Goal: Find specific page/section: Find specific page/section

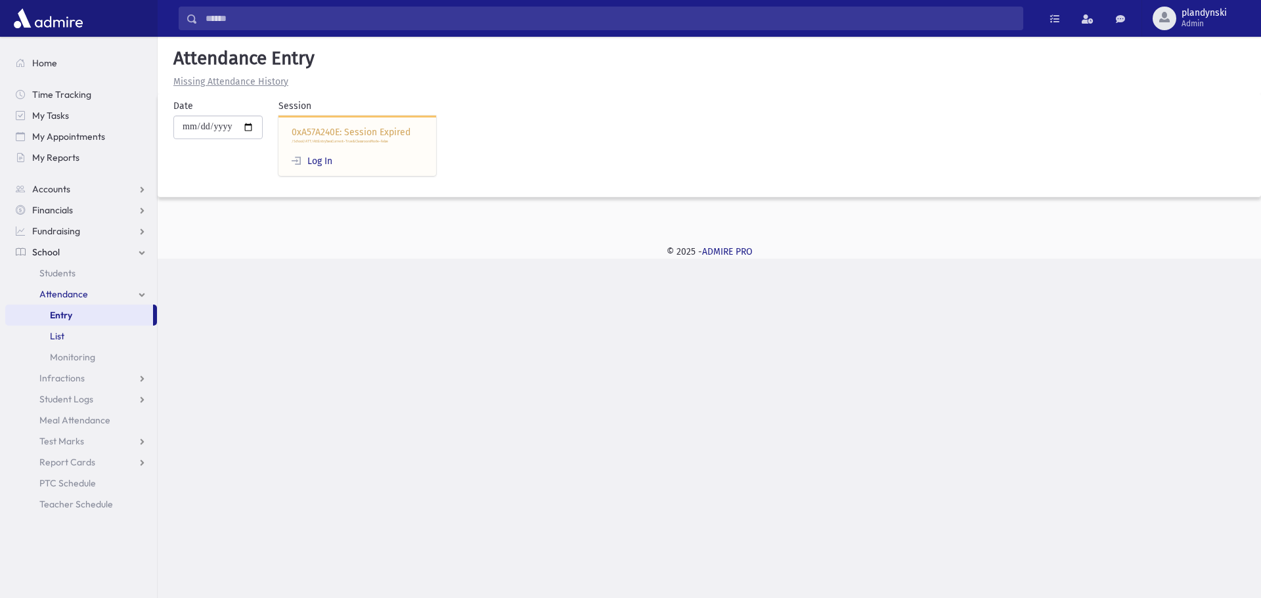
click at [119, 330] on link "List" at bounding box center [81, 336] width 152 height 21
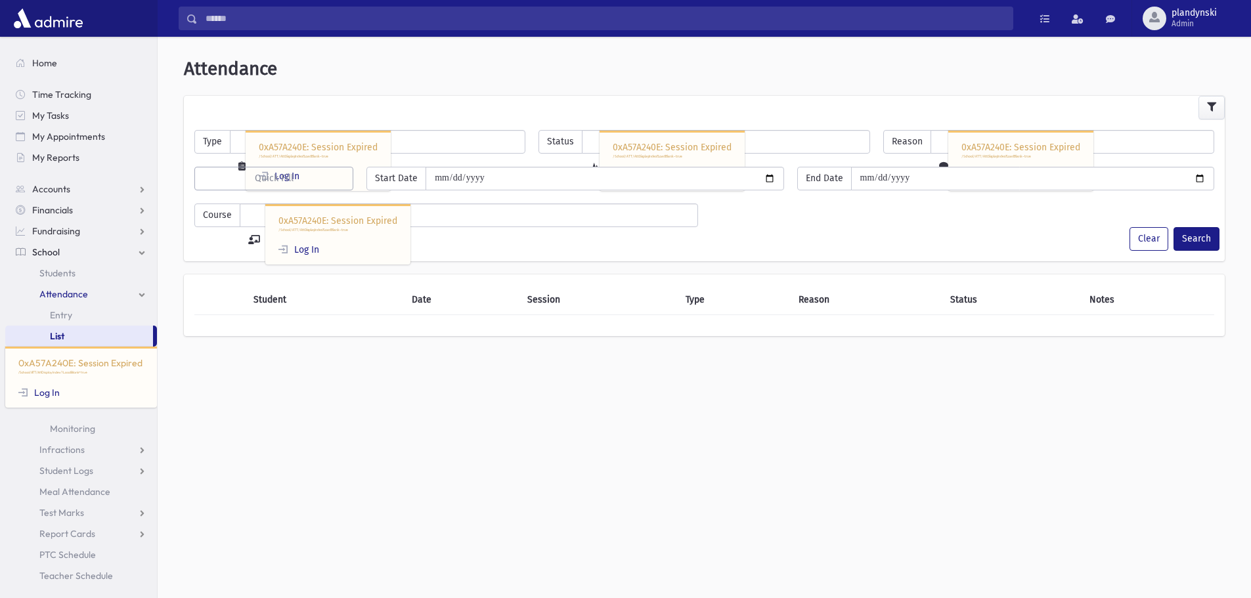
click at [71, 297] on span "Attendance" at bounding box center [63, 294] width 49 height 12
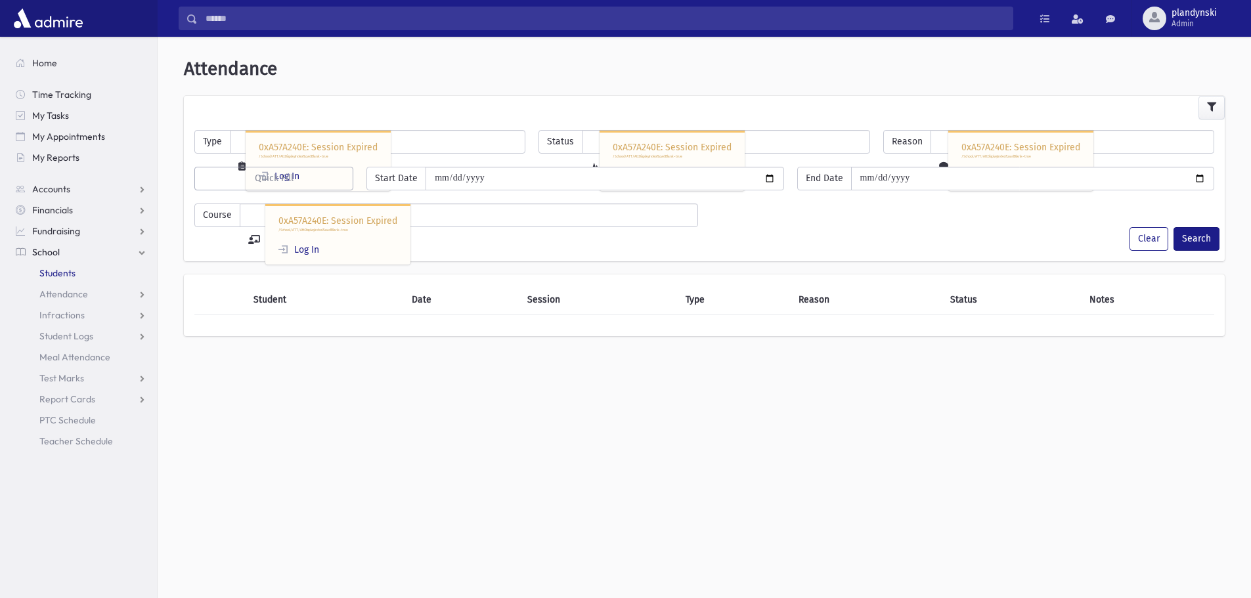
click at [71, 269] on span "Students" at bounding box center [57, 273] width 36 height 12
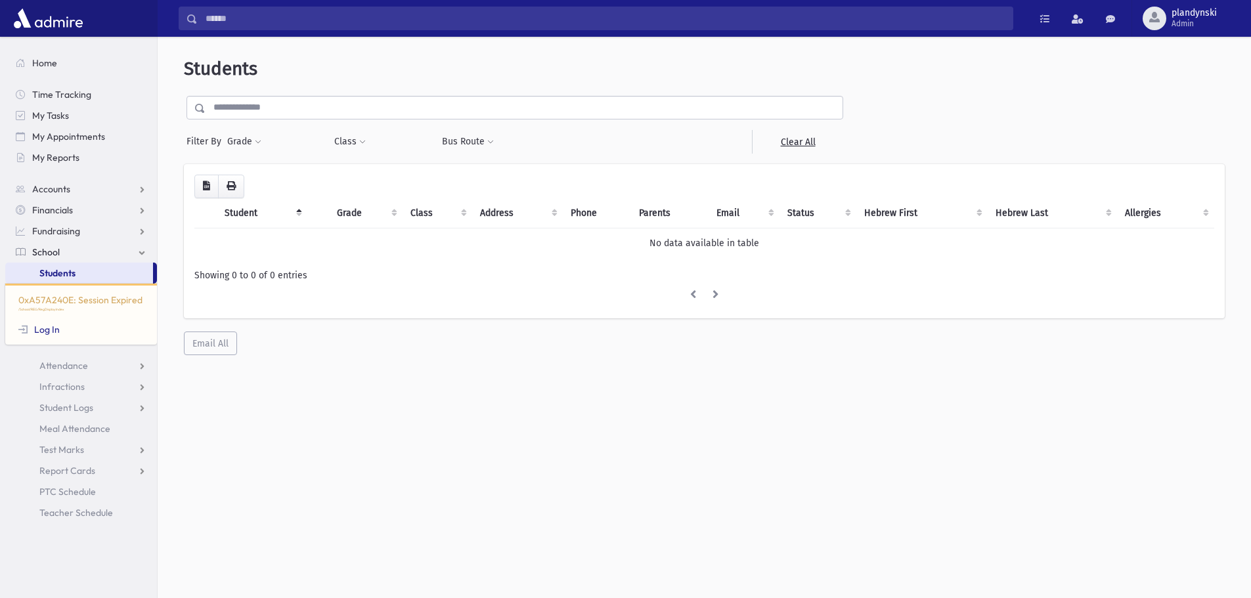
click at [251, 111] on input "text" at bounding box center [524, 108] width 637 height 24
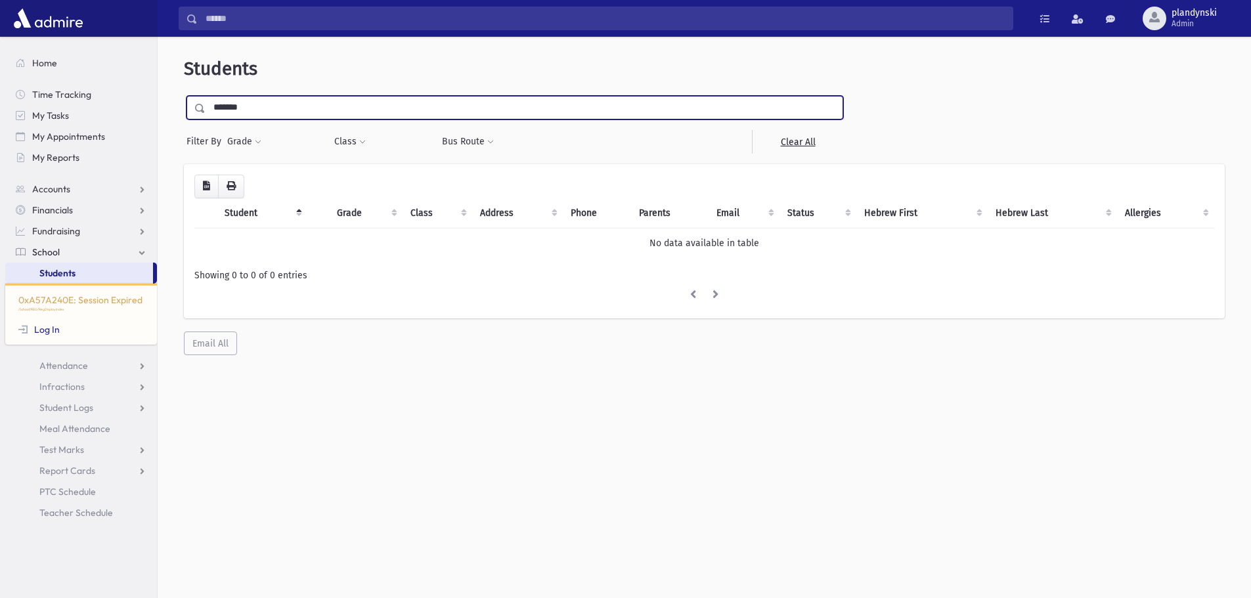
type input "*******"
click at [184, 96] on input "submit" at bounding box center [202, 105] width 37 height 18
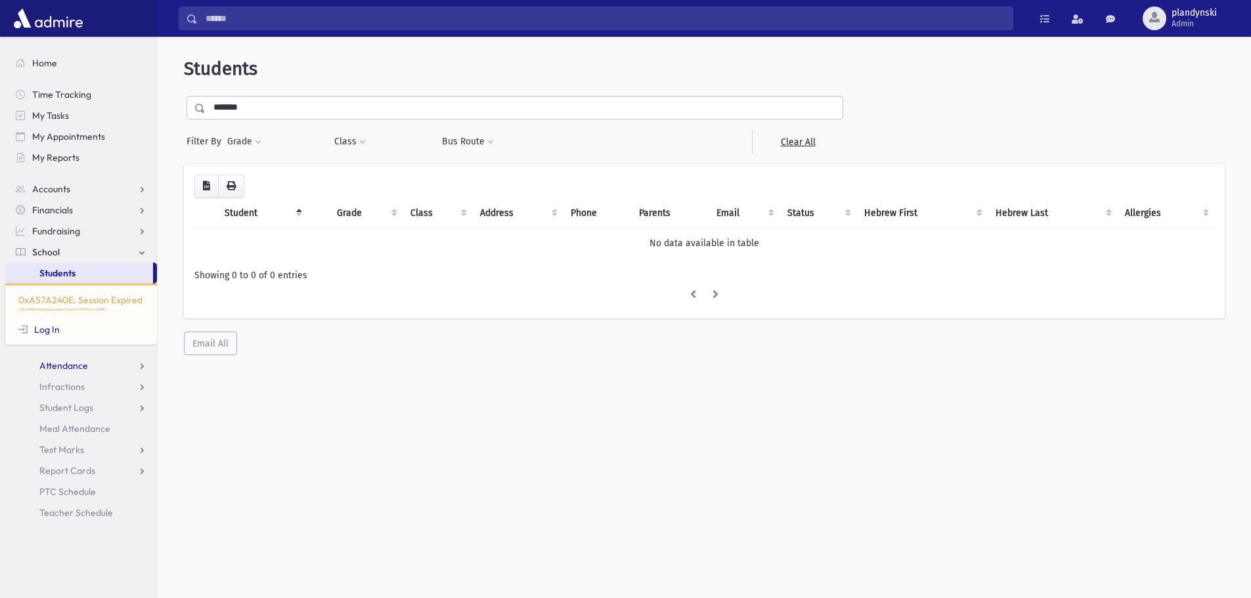
click at [78, 368] on span "Attendance" at bounding box center [63, 366] width 49 height 12
click at [59, 400] on link "List" at bounding box center [81, 407] width 152 height 21
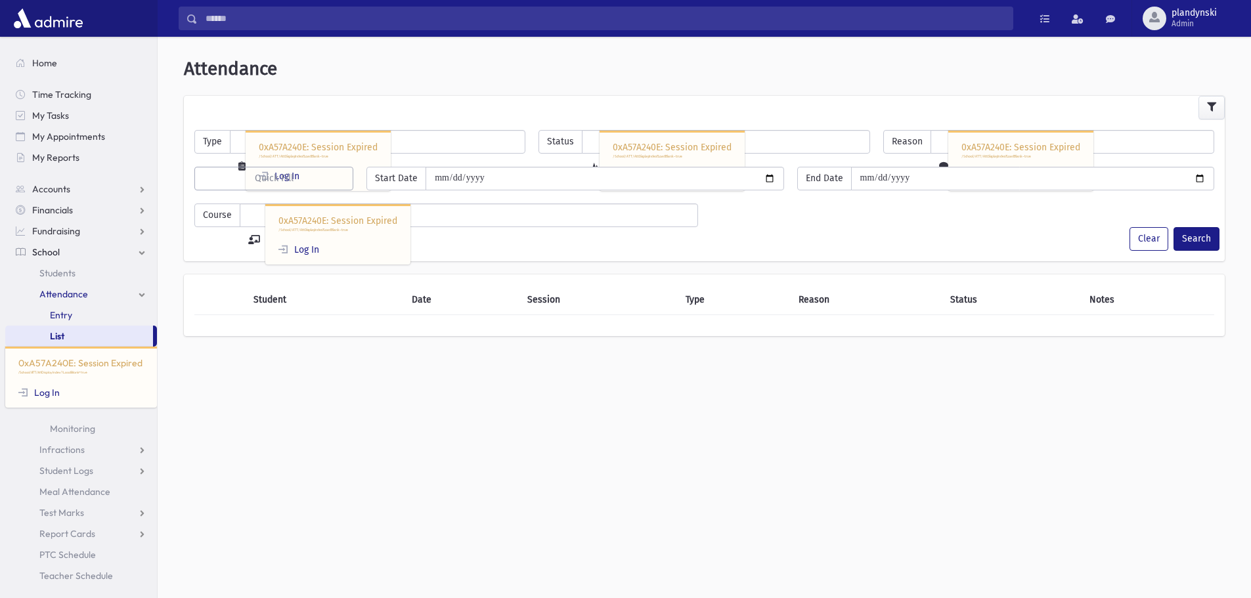
click at [76, 315] on link "Entry" at bounding box center [81, 315] width 152 height 21
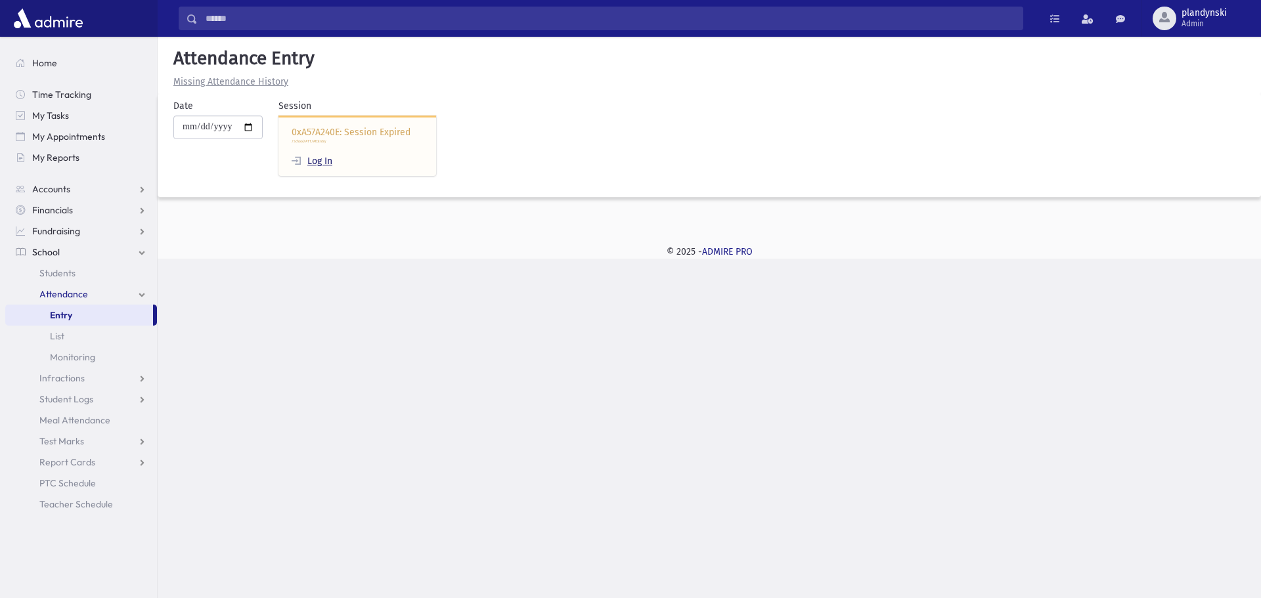
click at [319, 156] on link "Log In" at bounding box center [312, 161] width 41 height 11
